Goal: Find specific page/section: Find specific page/section

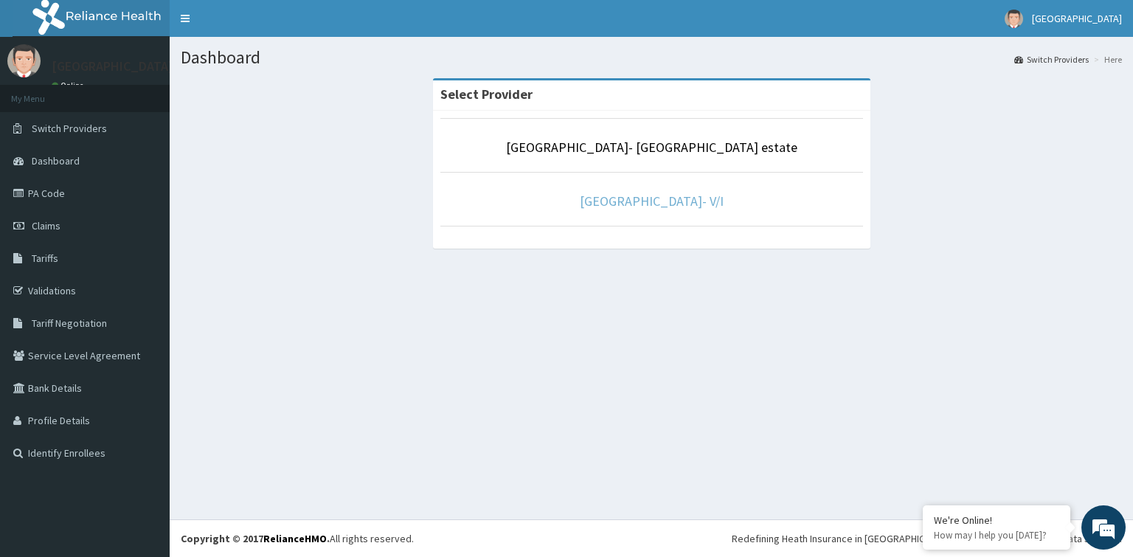
click at [662, 205] on link "[GEOGRAPHIC_DATA]- V/I" at bounding box center [652, 201] width 144 height 17
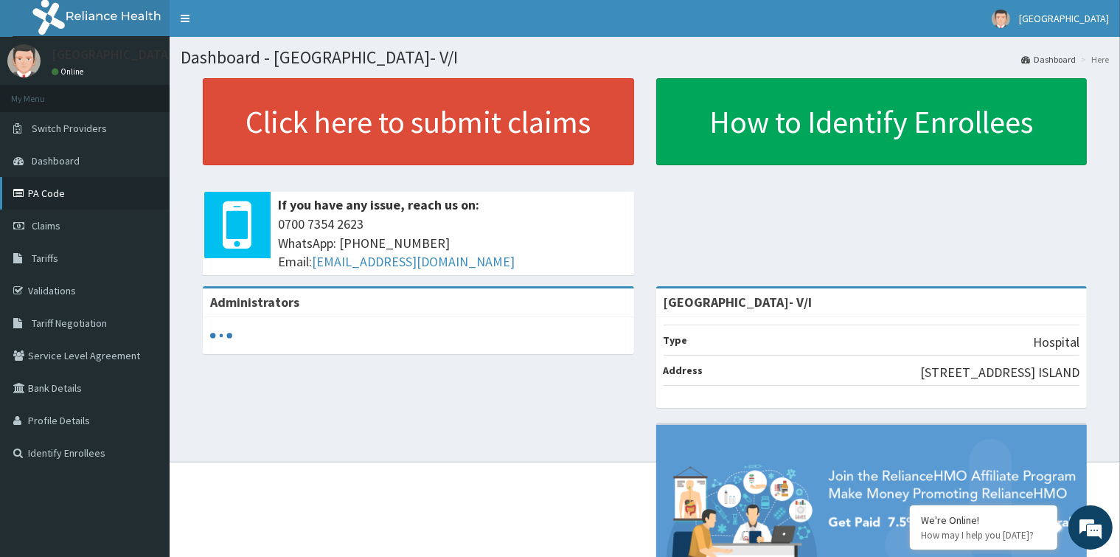
click at [50, 197] on link "PA Code" at bounding box center [85, 193] width 170 height 32
